Goal: Transaction & Acquisition: Purchase product/service

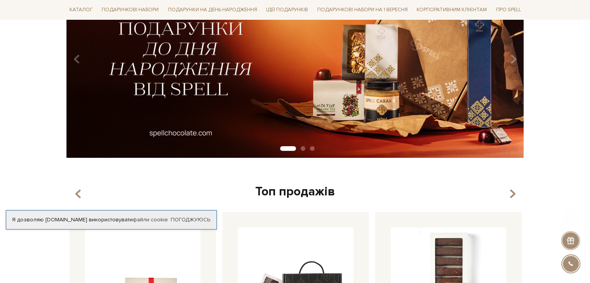
scroll to position [155, 0]
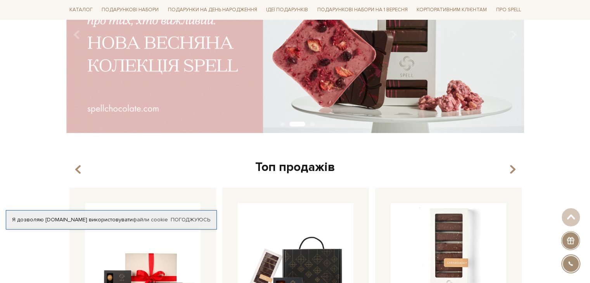
click at [548, 79] on div "slide 3 of 3" at bounding box center [295, 29] width 590 height 197
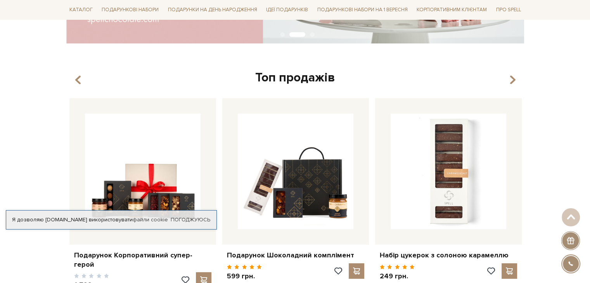
scroll to position [349, 0]
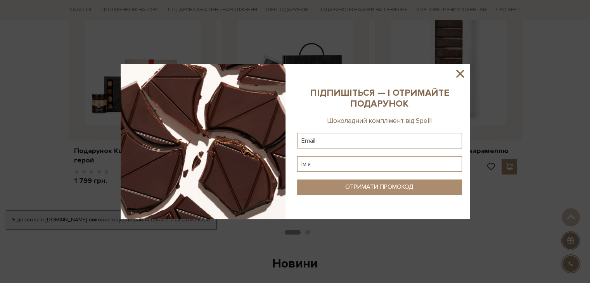
click at [459, 73] on icon at bounding box center [460, 74] width 8 height 8
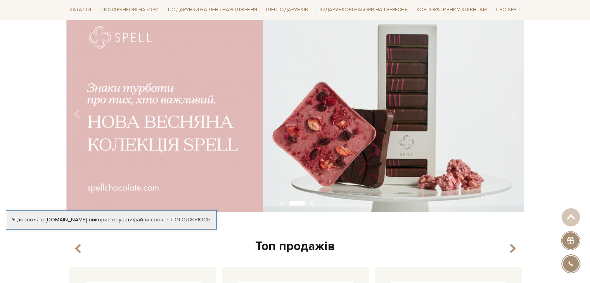
scroll to position [0, 0]
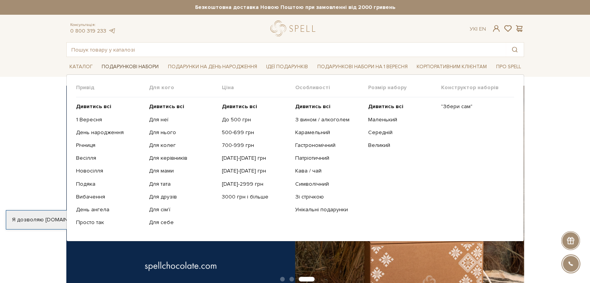
click at [132, 65] on link "Подарункові набори" at bounding box center [130, 67] width 63 height 12
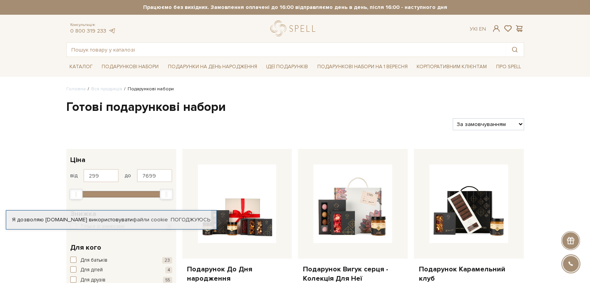
click at [498, 123] on select "За замовчуванням За Ціною (зростання) За Ціною (зменшення) Новинки За популярні…" at bounding box center [488, 124] width 71 height 12
select select "https://spellchocolate.com/our-productions/podarunkovi-box/?sort=p.price&order=…"
click at [453, 118] on select "За замовчуванням За Ціною (зростання) За Ціною (зменшення) Новинки За популярні…" at bounding box center [488, 124] width 71 height 12
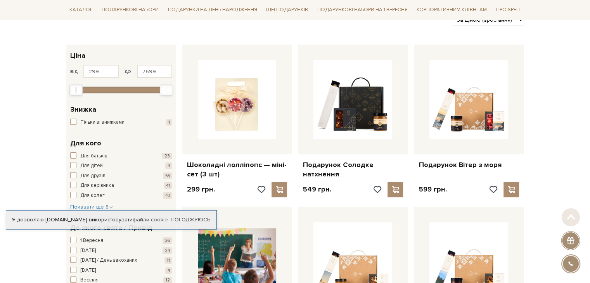
scroll to position [116, 0]
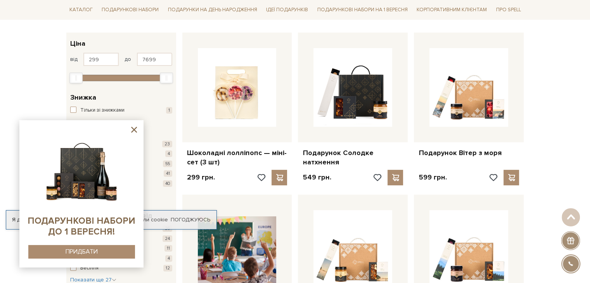
click at [132, 129] on icon at bounding box center [134, 130] width 10 height 10
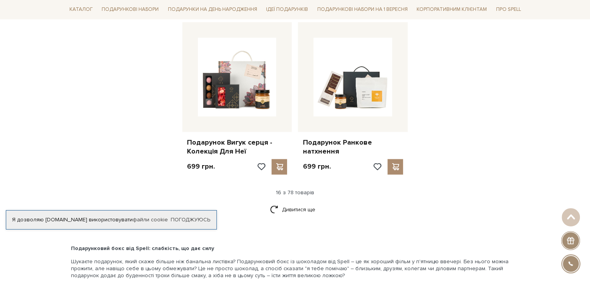
scroll to position [931, 0]
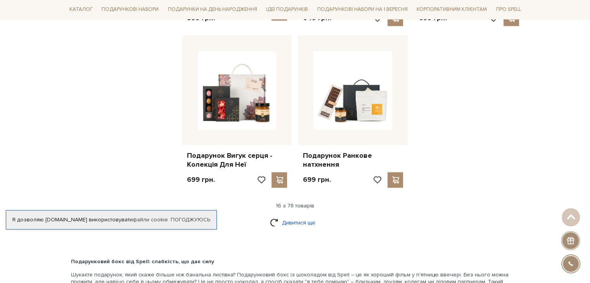
click at [296, 216] on link "Дивитися ще" at bounding box center [295, 223] width 50 height 14
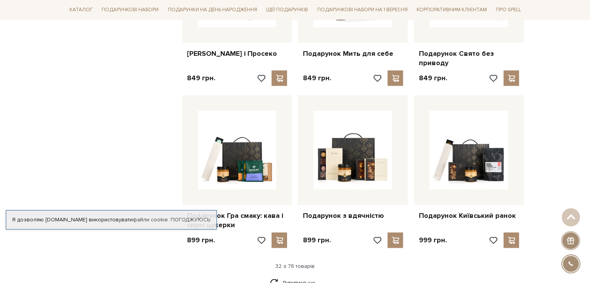
scroll to position [1785, 0]
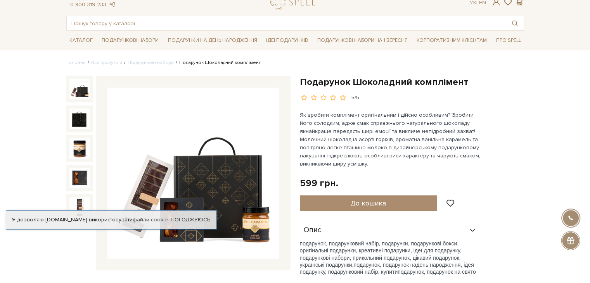
scroll to position [39, 0]
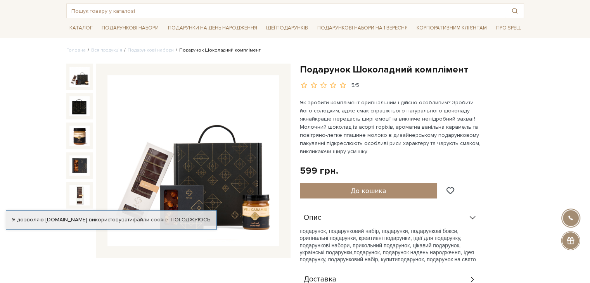
click at [67, 136] on div at bounding box center [79, 136] width 26 height 26
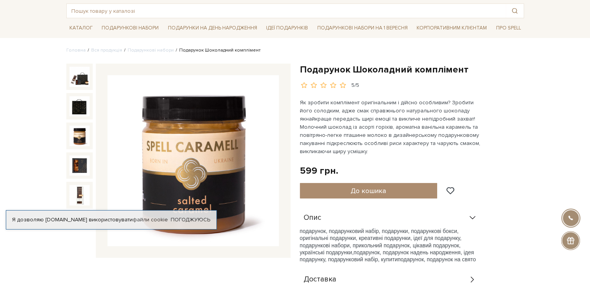
click at [81, 137] on img at bounding box center [79, 136] width 20 height 20
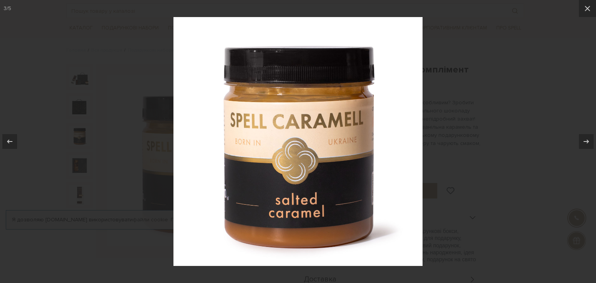
click at [518, 87] on div at bounding box center [298, 141] width 596 height 283
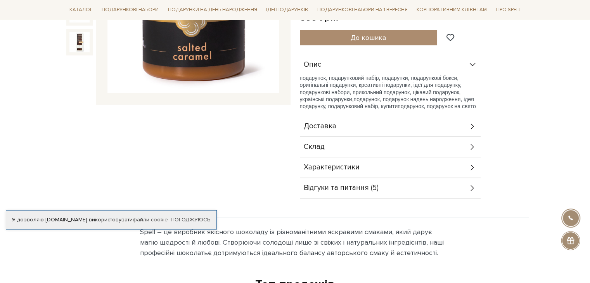
scroll to position [233, 0]
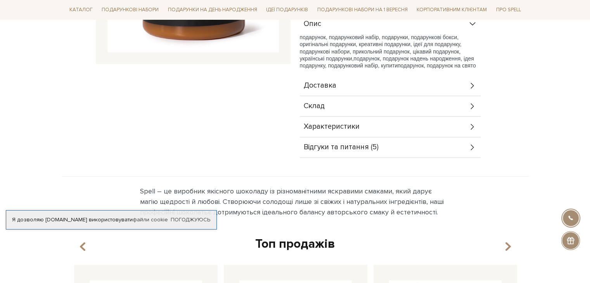
click at [476, 107] on icon at bounding box center [472, 106] width 9 height 9
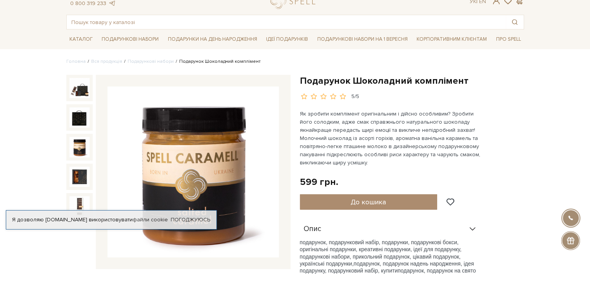
scroll to position [0, 0]
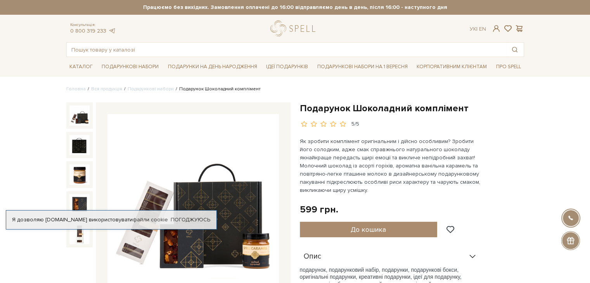
click at [74, 116] on img at bounding box center [79, 116] width 20 height 20
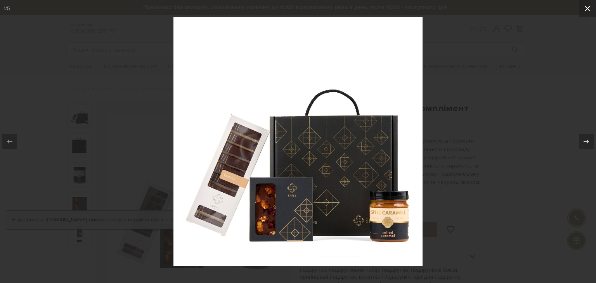
click at [587, 9] on icon at bounding box center [587, 8] width 9 height 9
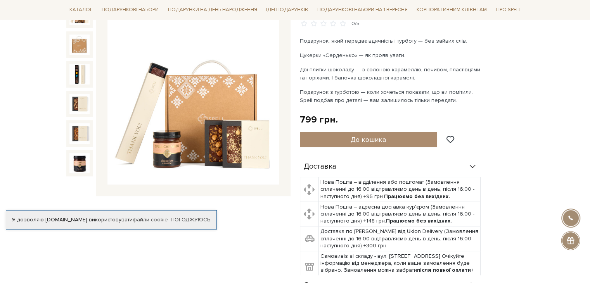
scroll to position [116, 0]
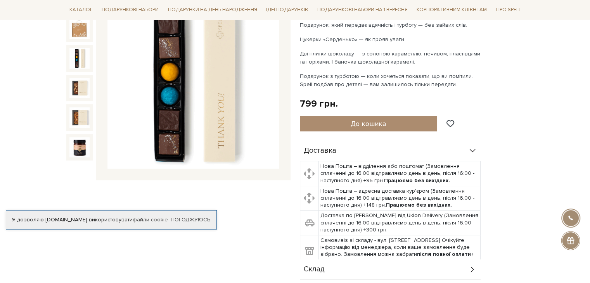
click at [78, 59] on img at bounding box center [79, 58] width 20 height 20
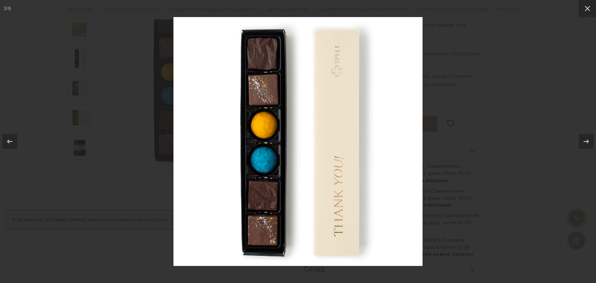
click at [519, 142] on div at bounding box center [298, 141] width 596 height 283
